Goal: Feedback & Contribution: Submit feedback/report problem

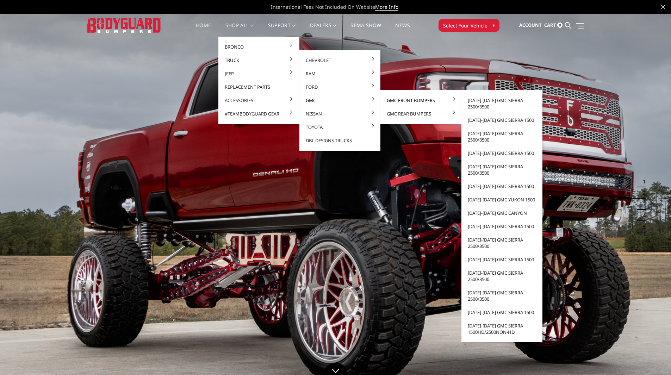
click at [421, 99] on link "GMC Front Bumpers" at bounding box center [420, 100] width 75 height 13
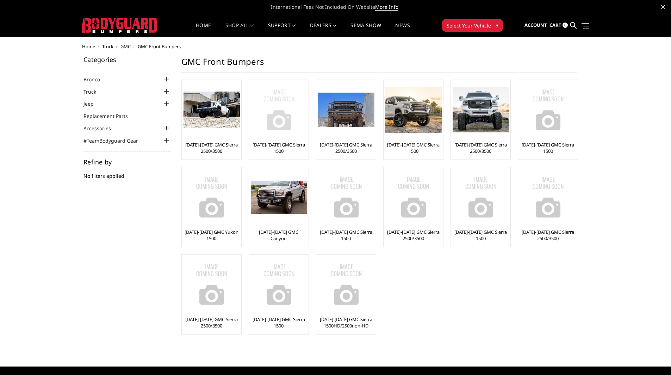
click at [296, 146] on link "[DATE]-[DATE] GMC Sierra 1500" at bounding box center [279, 148] width 56 height 13
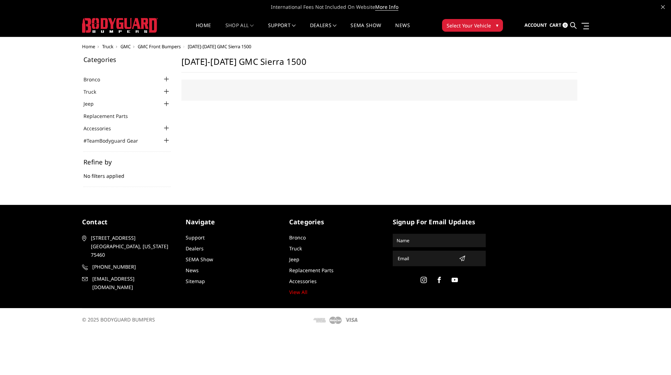
select select "US"
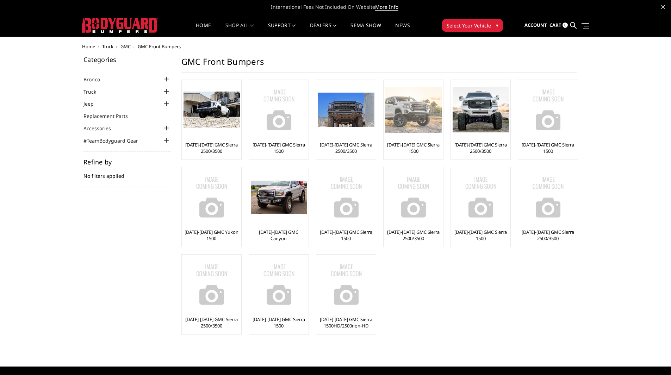
click at [406, 127] on img at bounding box center [414, 109] width 56 height 45
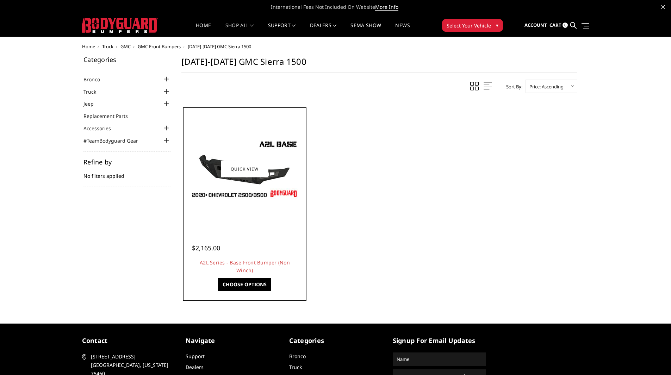
click at [276, 175] on img at bounding box center [245, 168] width 113 height 63
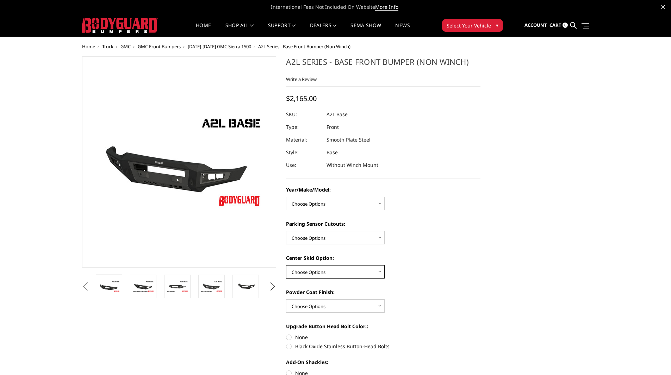
click at [330, 269] on select "Choose Options Single Light Bar Cutout" at bounding box center [335, 271] width 99 height 13
click at [402, 263] on div "Center Skid Option: Choose Options Single Light Bar Cutout" at bounding box center [383, 266] width 195 height 24
click at [141, 290] on img at bounding box center [143, 286] width 22 height 12
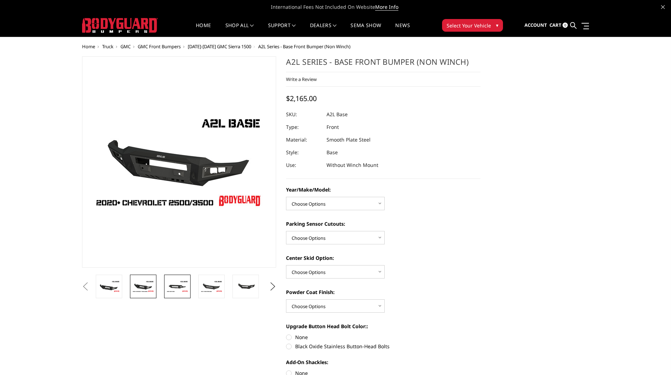
click at [181, 286] on img at bounding box center [177, 286] width 22 height 12
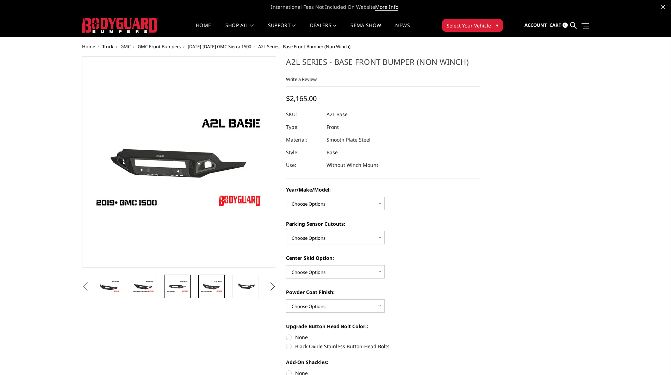
click at [211, 286] on img at bounding box center [212, 286] width 22 height 12
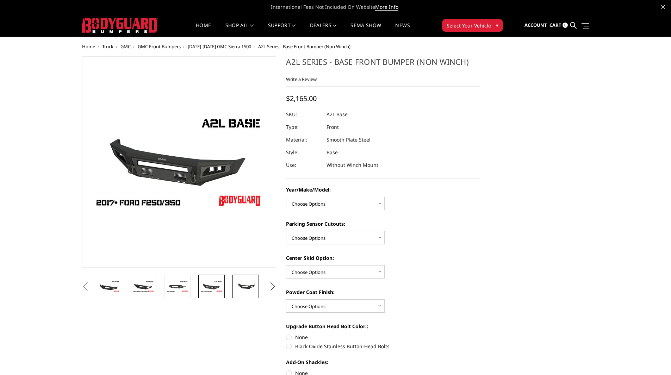
click at [236, 286] on img at bounding box center [246, 287] width 22 height 10
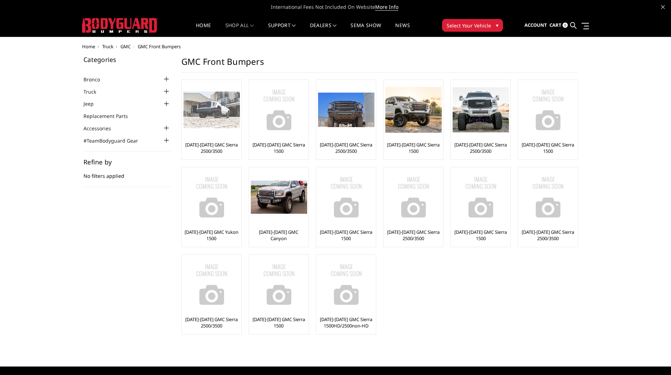
click at [196, 121] on img at bounding box center [212, 110] width 56 height 37
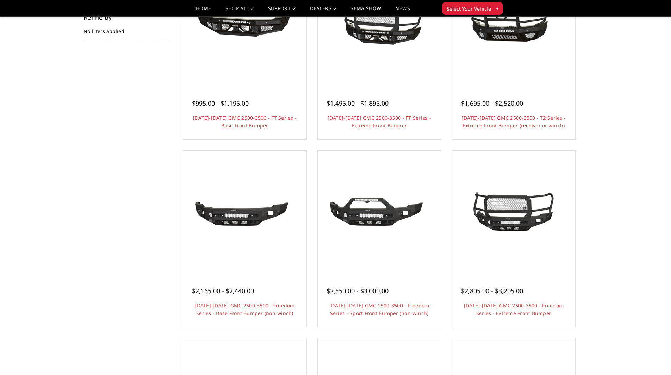
scroll to position [114, 0]
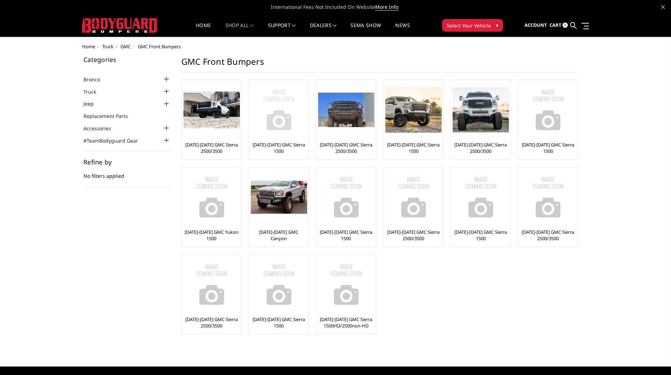
click at [260, 125] on img at bounding box center [279, 110] width 56 height 56
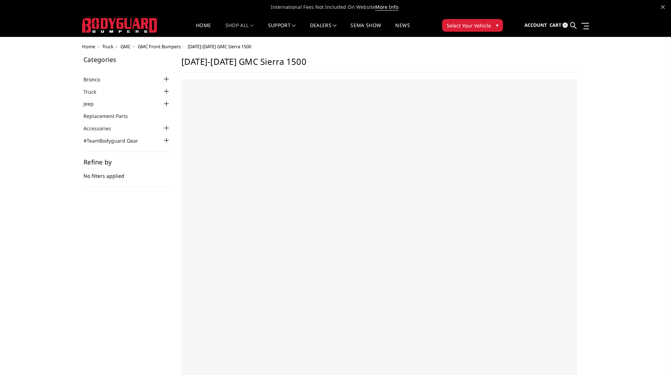
select select "US"
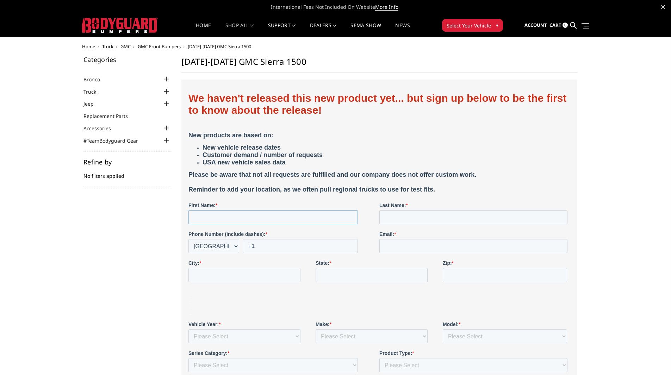
click at [261, 217] on input "First Name: *" at bounding box center [272, 217] width 169 height 14
type input "Liam"
click at [454, 218] on input "Last Name: *" at bounding box center [473, 217] width 188 height 14
type input "MacGillivray"
click at [280, 249] on input "+1" at bounding box center [299, 246] width 115 height 14
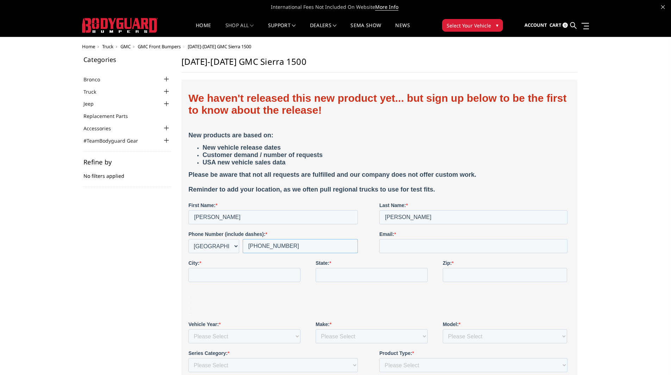
type input "+1 8477724687"
click at [417, 252] on input "Email: *" at bounding box center [473, 246] width 188 height 14
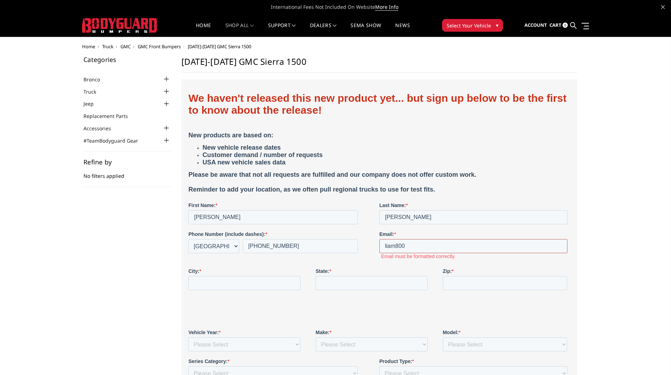
type input "liam800gsa@gmail.com"
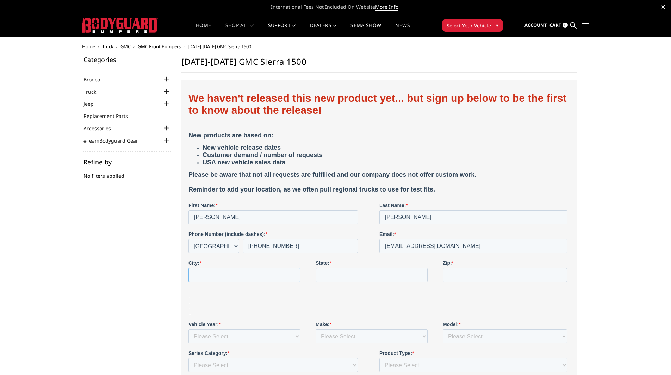
click at [250, 273] on input "City: *" at bounding box center [244, 275] width 112 height 14
type input "Bailey"
click at [342, 277] on input "State: *" at bounding box center [371, 275] width 112 height 14
type input "Colorado"
click at [488, 274] on input "Zip: *" at bounding box center [505, 275] width 124 height 14
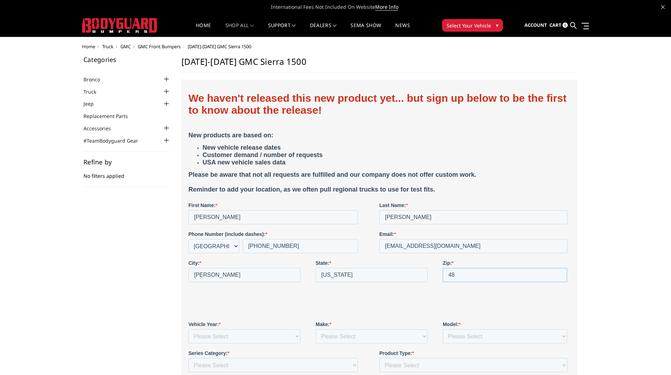
type input "4"
type input "80421"
drag, startPoint x: 476, startPoint y: 306, endPoint x: 473, endPoint y: 306, distance: 3.5
click at [475, 307] on p ". . . . ." at bounding box center [379, 305] width 382 height 23
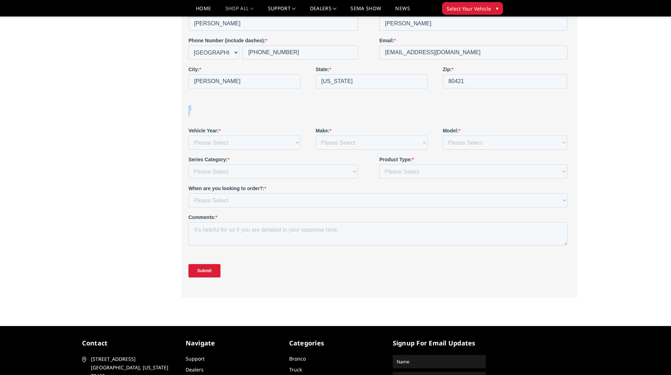
scroll to position [176, 0]
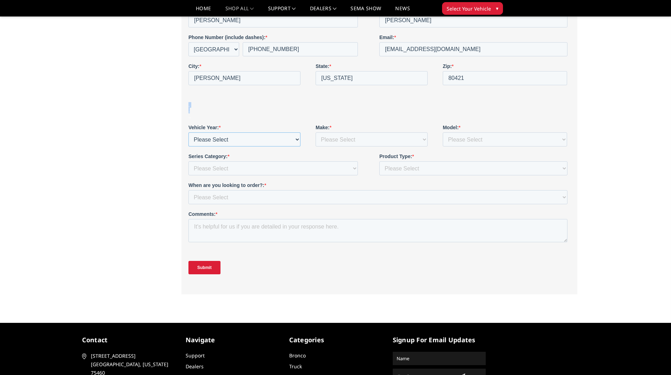
click at [277, 139] on select "Please Select 1980 1981 1982 1983 1984 1985 1986 1987 1988 1989 1990 1991 1992 …" at bounding box center [244, 139] width 112 height 14
select select "2023"
click at [188, 147] on select "Please Select 1980 1981 1982 1983 1984 1985 1986 1987 1988 1989 1990 1991 1992 …" at bounding box center [244, 139] width 112 height 14
click at [351, 143] on select "Please Select Chevrolet Dodge Ram Ford GMC Jeep Lexus Nissan Toyota" at bounding box center [371, 139] width 112 height 14
select select "GMC"
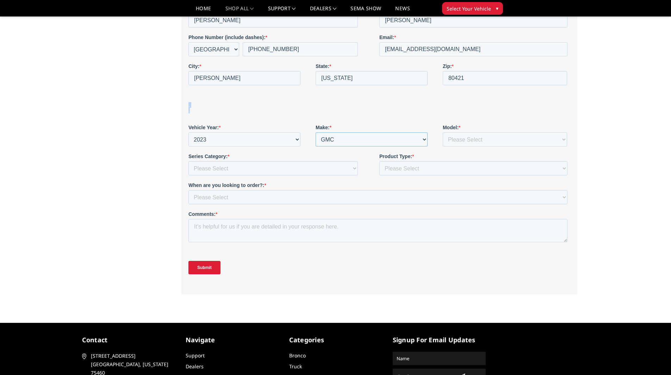
click at [315, 147] on select "Please Select Chevrolet Dodge Ram Ford GMC Jeep Lexus Nissan Toyota" at bounding box center [371, 139] width 112 height 14
click at [505, 137] on select "Please Select 1500 2500/3500 4500/5500 Bronco Canyon Colorado F150 F250/350 F45…" at bounding box center [505, 139] width 124 height 14
select select "1500"
click at [443, 147] on select "Please Select 1500 2500/3500 4500/5500 Bronco Canyon Colorado F150 F250/350 F45…" at bounding box center [505, 139] width 124 height 14
click at [320, 173] on select "Please Select Freedom Series (winch) {smooth plate} Freedom Series (non-winch) …" at bounding box center [272, 168] width 169 height 14
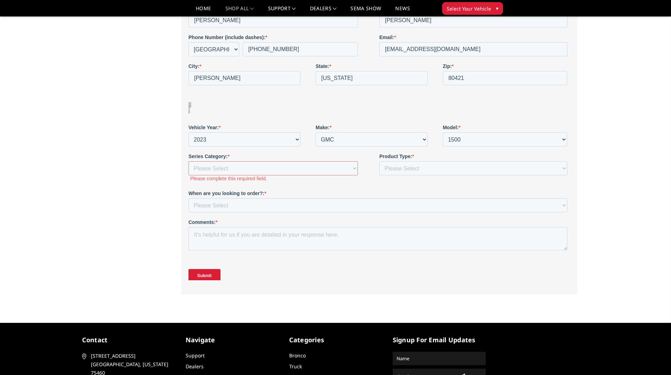
click at [163, 170] on div "Categories Bronco 2021-2025 Bronco Front 2021-2025 Bronco Rear 2021-2025 Bronco…" at bounding box center [335, 82] width 515 height 446
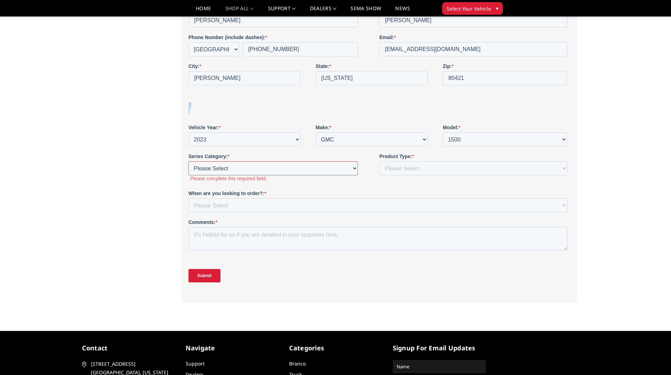
click at [282, 171] on select "Please Select Freedom Series (winch) {smooth plate} Freedom Series (non-winch) …" at bounding box center [272, 168] width 169 height 14
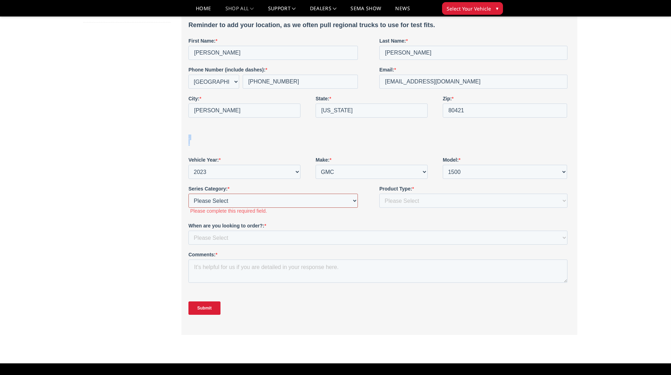
scroll to position [141, 0]
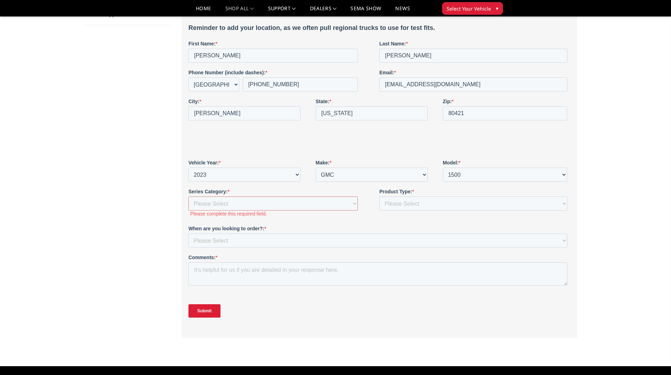
click at [233, 212] on label "Please complete this required field." at bounding box center [284, 214] width 189 height 6
click at [234, 205] on select "Please Select Freedom Series (winch) {smooth plate} Freedom Series (non-winch) …" at bounding box center [272, 204] width 169 height 14
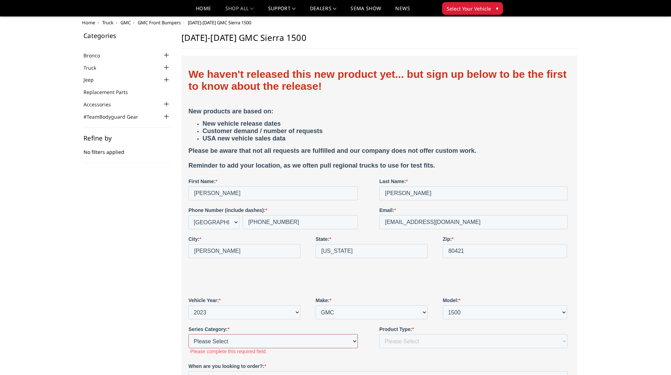
scroll to position [0, 0]
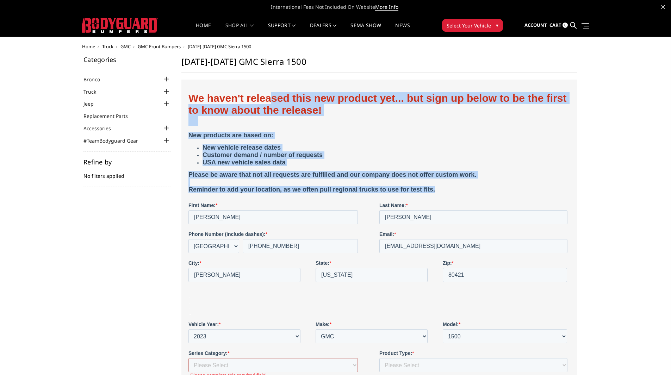
drag, startPoint x: 272, startPoint y: 102, endPoint x: 439, endPoint y: 193, distance: 189.9
click at [440, 193] on div "We haven't released this new product yet... but sign up below to be the first t…" at bounding box center [379, 146] width 382 height 109
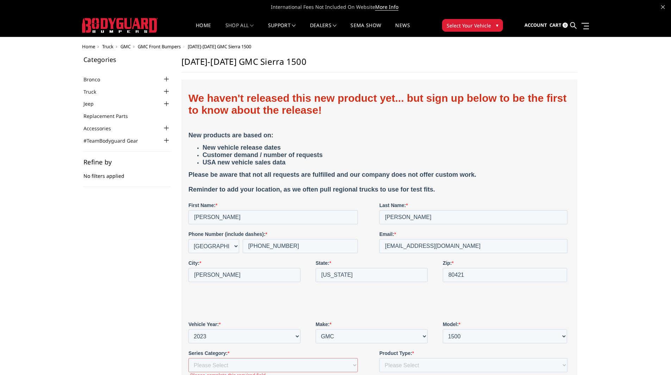
click at [277, 201] on div "We haven't released this new product yet... but sign up below to be the first t…" at bounding box center [379, 146] width 382 height 109
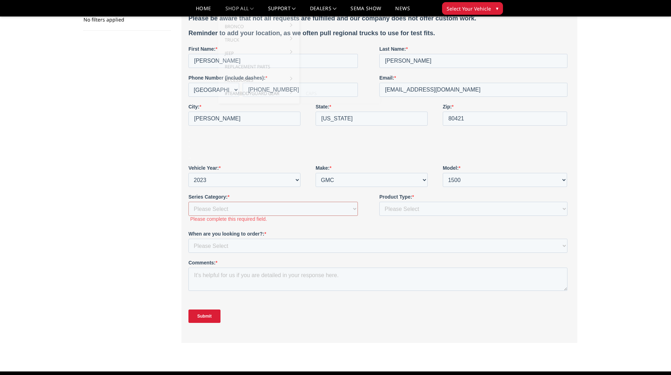
scroll to position [141, 0]
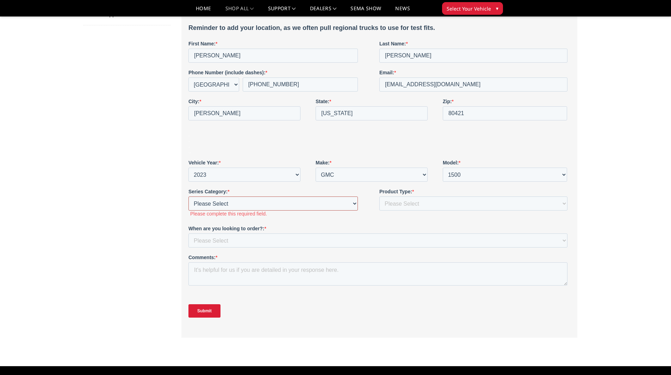
click at [317, 202] on select "Please Select Freedom Series (winch) {smooth plate} Freedom Series (non-winch) …" at bounding box center [272, 204] width 169 height 14
click at [251, 204] on select "Please Select Freedom Series (winch) {smooth plate} Freedom Series (non-winch) …" at bounding box center [272, 204] width 169 height 14
select select "Freedom Series (winch)"
click at [188, 211] on select "Please Select Freedom Series (winch) {smooth plate} Freedom Series (non-winch) …" at bounding box center [272, 204] width 169 height 14
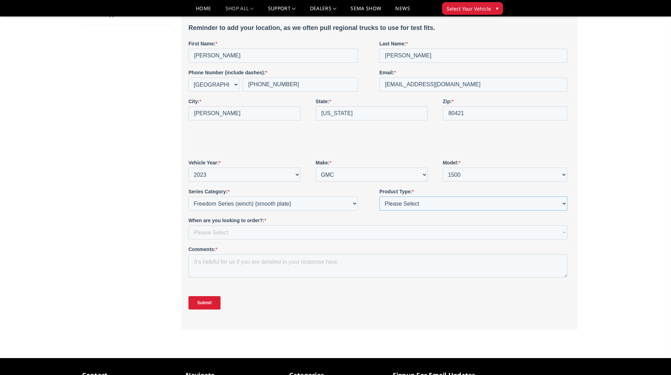
click at [431, 201] on select "Please Select Front & Rear Bumper Front only Rear only Steps Body Armor Accesso…" at bounding box center [473, 204] width 188 height 14
select select "Front bumper"
click at [379, 211] on select "Please Select Front & Rear Bumper Front only Rear only Steps Body Armor Accesso…" at bounding box center [473, 204] width 188 height 14
click at [328, 233] on select "Please Select Immediately Within a month 1-3 months More than 90 days out" at bounding box center [377, 233] width 379 height 14
select select "1-3 months"
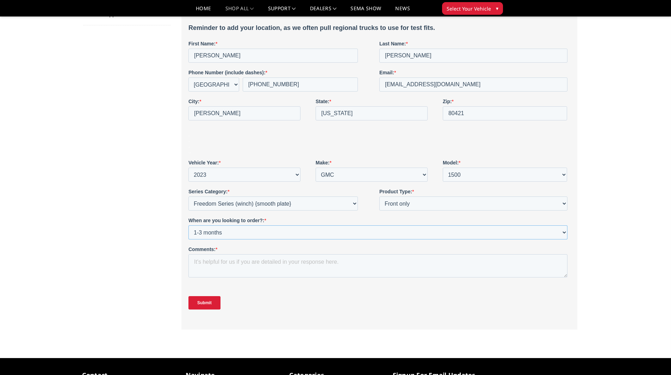
click at [188, 240] on select "Please Select Immediately Within a month 1-3 months More than 90 days out" at bounding box center [377, 233] width 379 height 14
click at [264, 262] on textarea "Comments: *" at bounding box center [377, 265] width 379 height 23
type textarea "I am looking for a bumper that has an integrated grill guard. I would like to a…"
click at [214, 303] on input "Submit" at bounding box center [204, 302] width 32 height 13
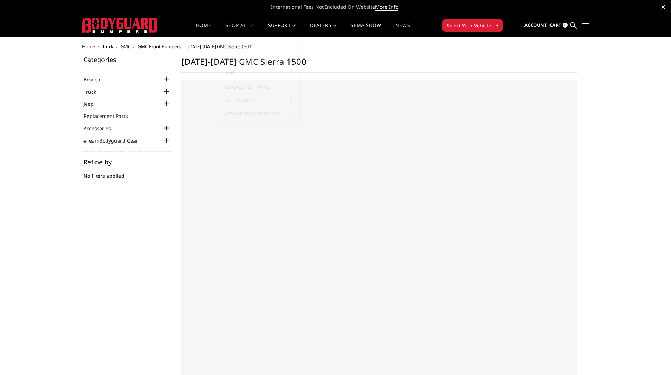
select select "US"
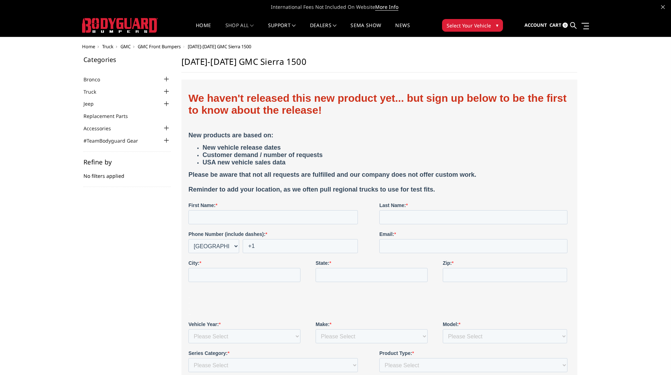
click at [165, 92] on div at bounding box center [166, 91] width 8 height 8
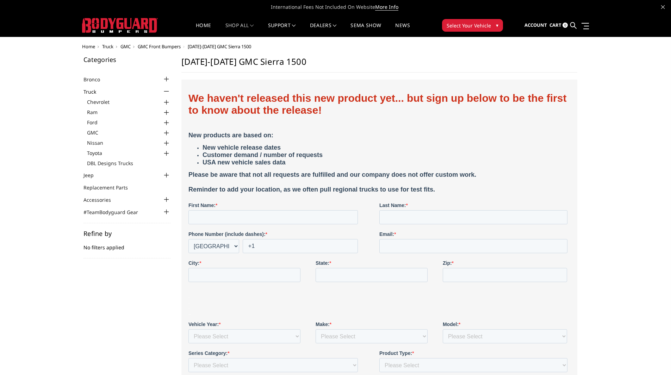
click at [169, 134] on div at bounding box center [166, 133] width 8 height 8
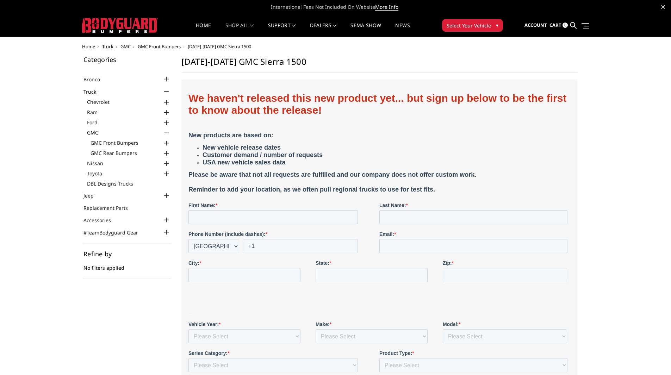
click at [168, 142] on div at bounding box center [166, 143] width 8 height 8
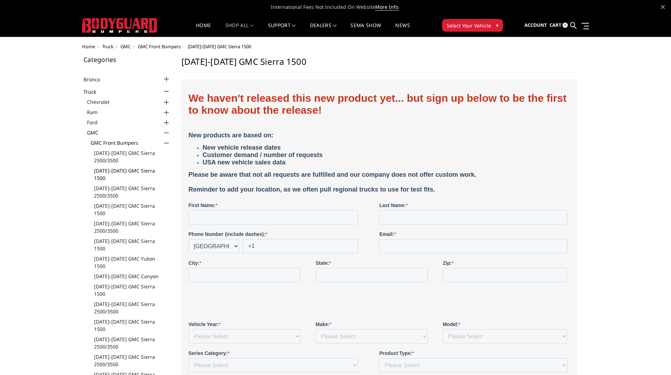
click at [129, 168] on link "[DATE]-[DATE] GMC Sierra 1500" at bounding box center [132, 174] width 77 height 15
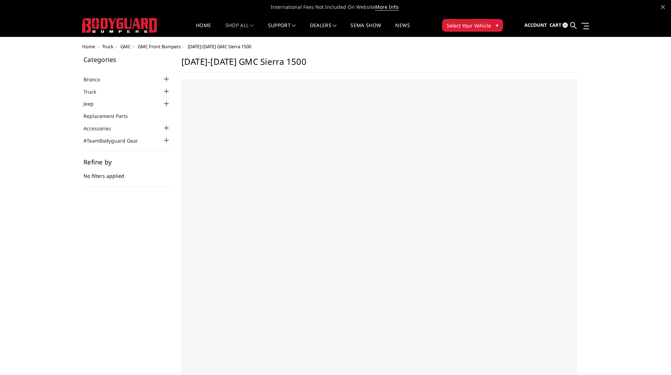
select select "US"
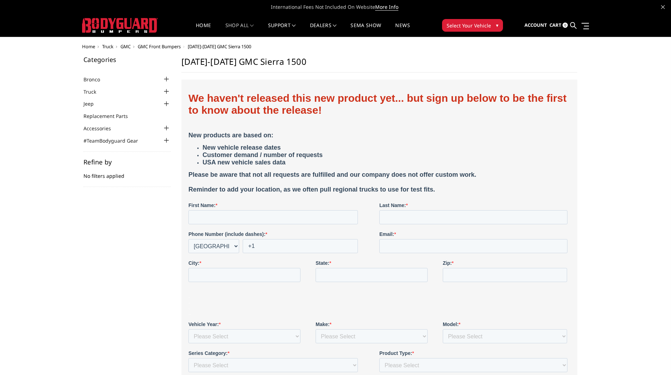
click at [168, 95] on div at bounding box center [166, 91] width 8 height 8
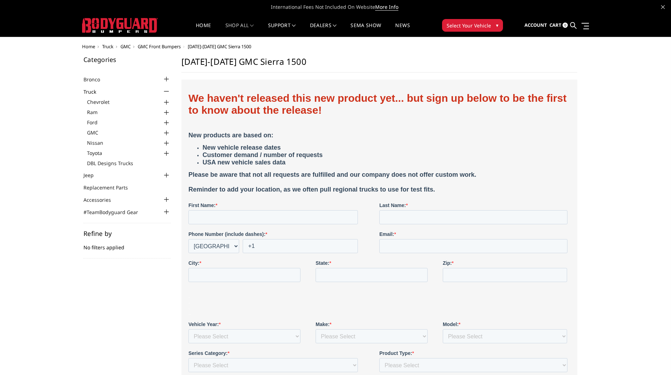
click at [165, 131] on div at bounding box center [166, 133] width 8 height 8
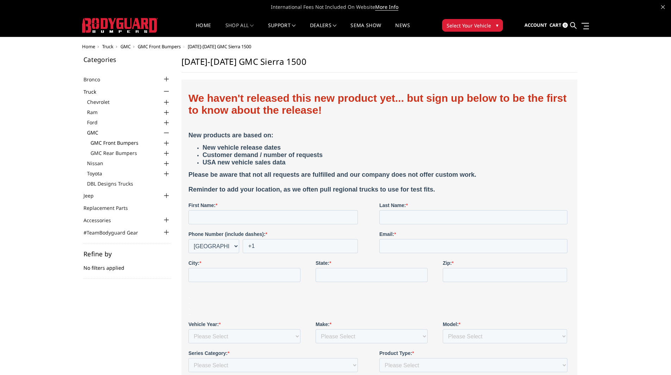
click at [134, 141] on link "GMC Front Bumpers" at bounding box center [131, 142] width 80 height 7
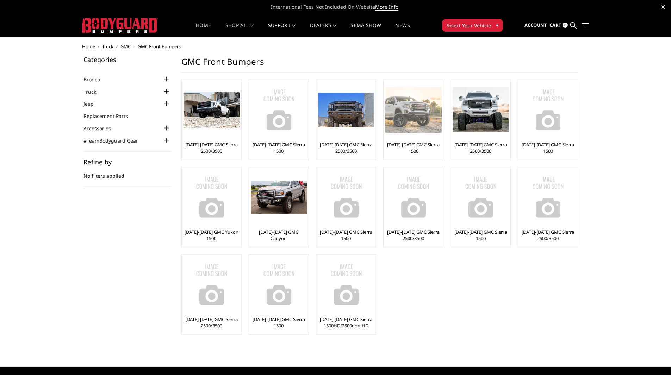
click at [406, 116] on img at bounding box center [414, 109] width 56 height 45
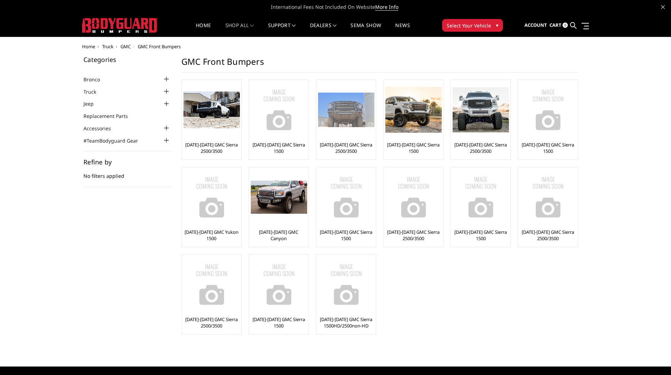
click at [350, 134] on div at bounding box center [346, 110] width 56 height 56
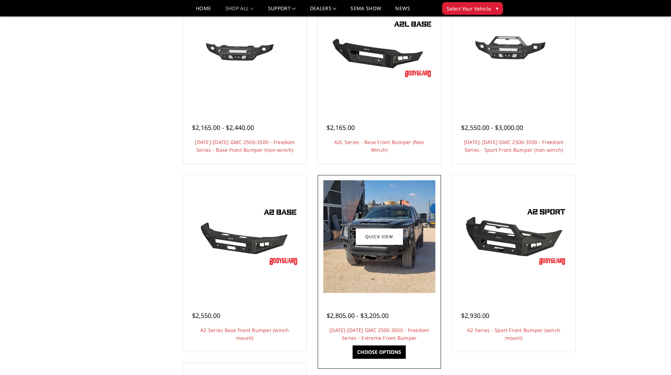
scroll to position [317, 0]
